Goal: Task Accomplishment & Management: Use online tool/utility

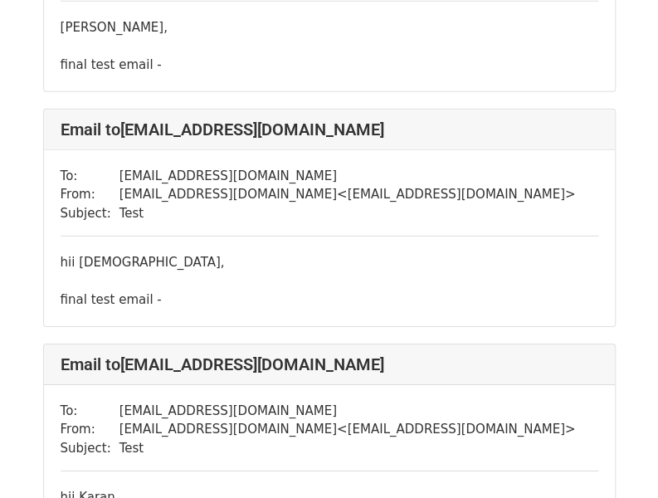
scroll to position [1493, 0]
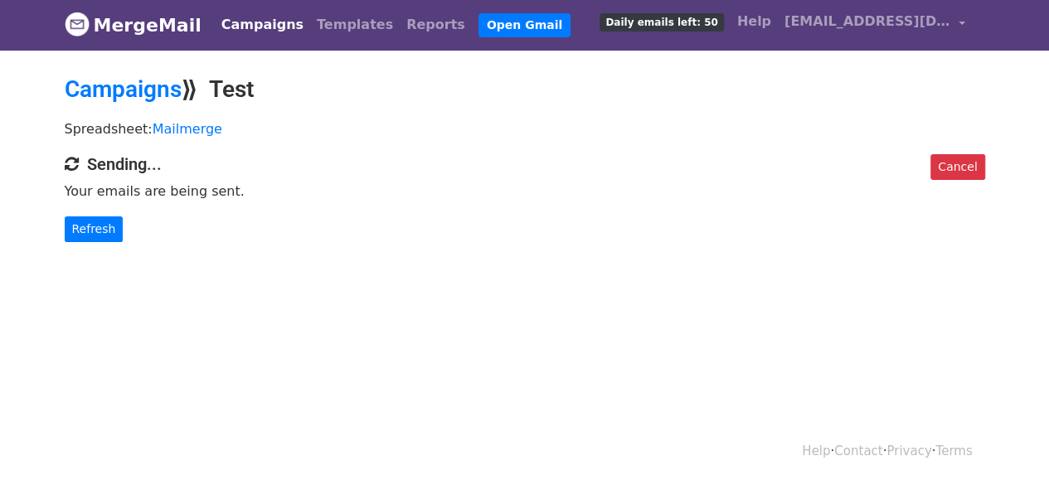
scroll to position [2, 0]
click at [84, 228] on link "Refresh" at bounding box center [94, 229] width 59 height 26
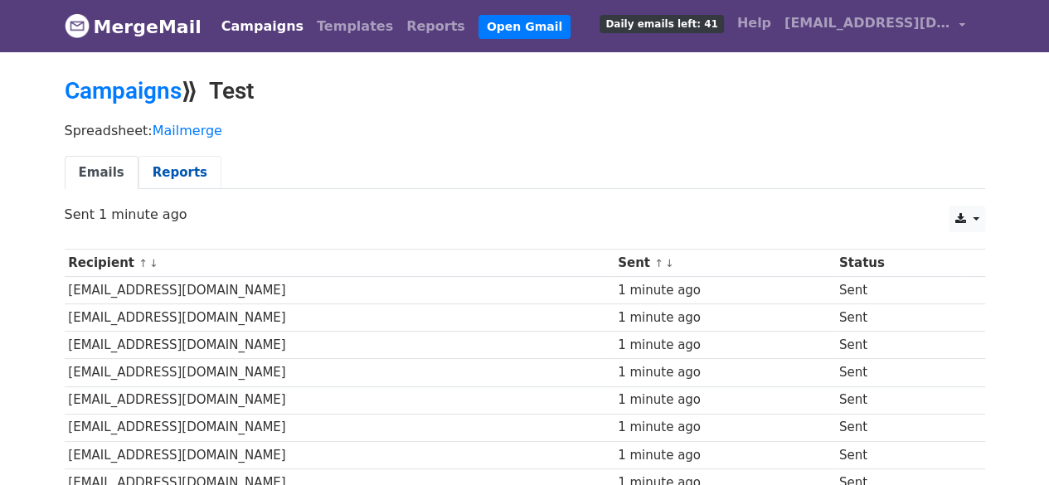
click at [176, 168] on link "Reports" at bounding box center [180, 173] width 83 height 34
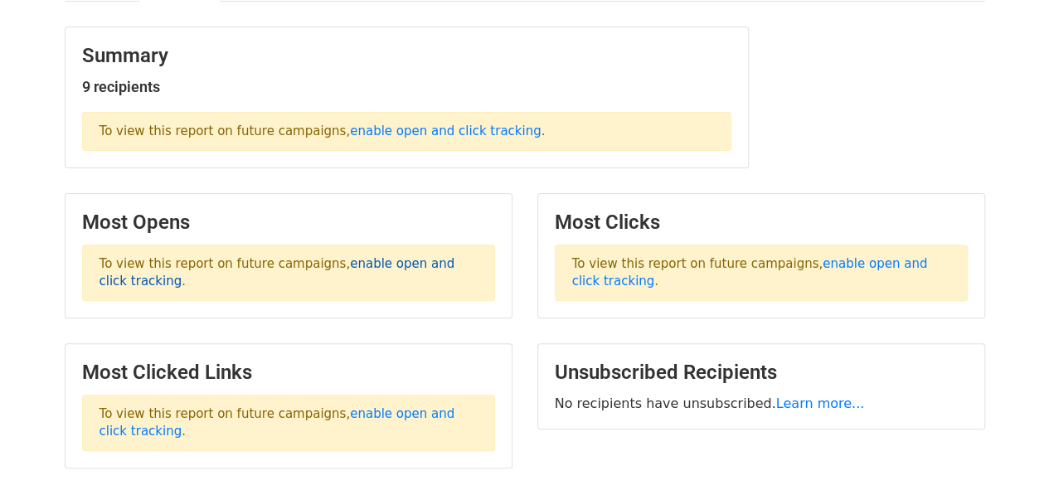
scroll to position [166, 0]
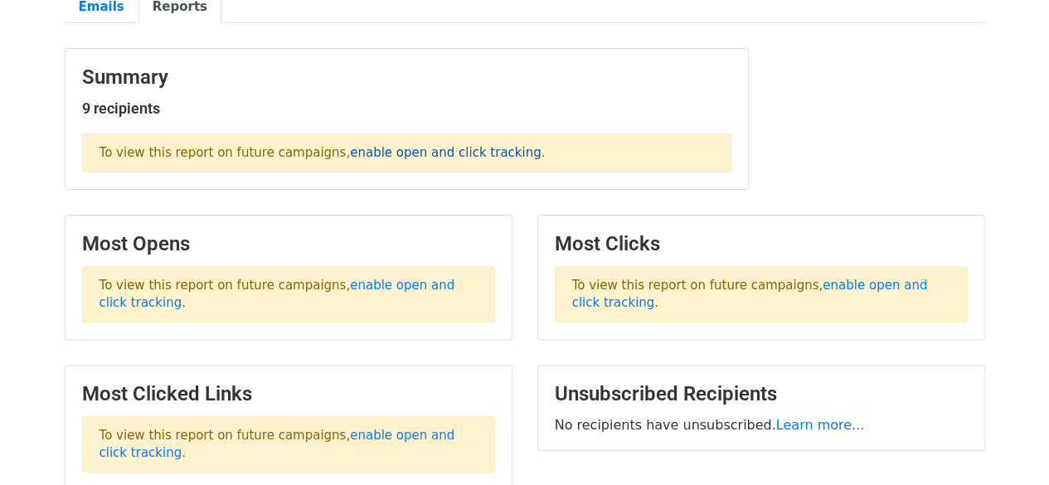
click at [411, 152] on link "enable open and click tracking" at bounding box center [445, 152] width 191 height 15
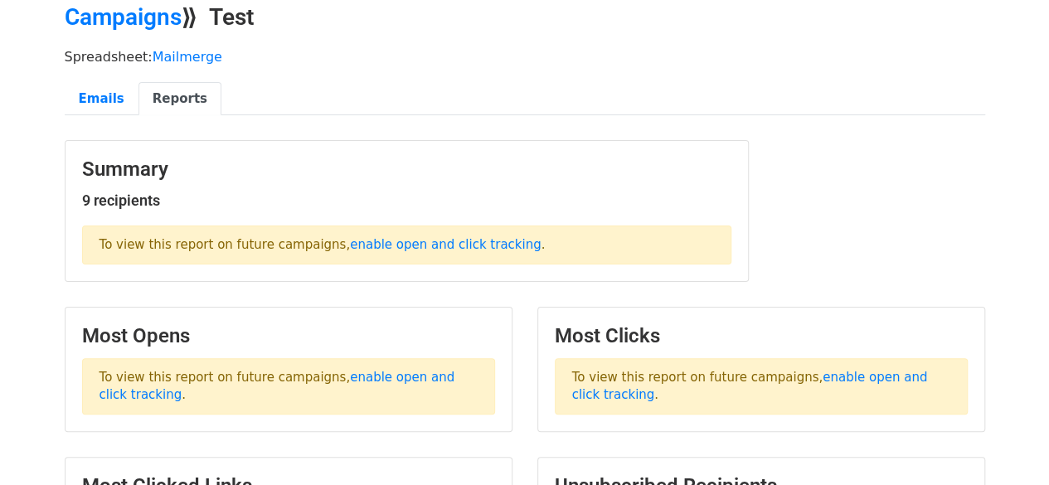
scroll to position [0, 0]
